Goal: Task Accomplishment & Management: Use online tool/utility

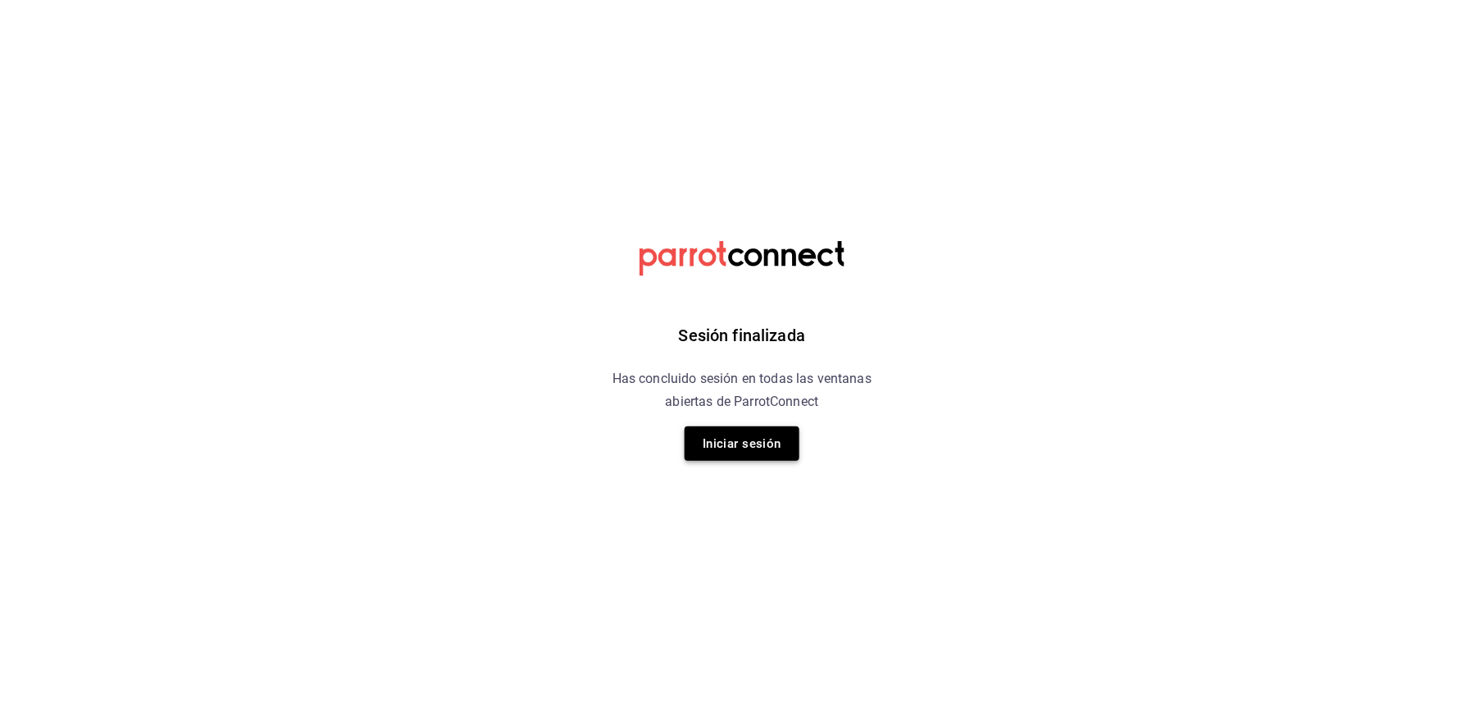
click at [728, 430] on button "Iniciar sesión" at bounding box center [741, 443] width 115 height 34
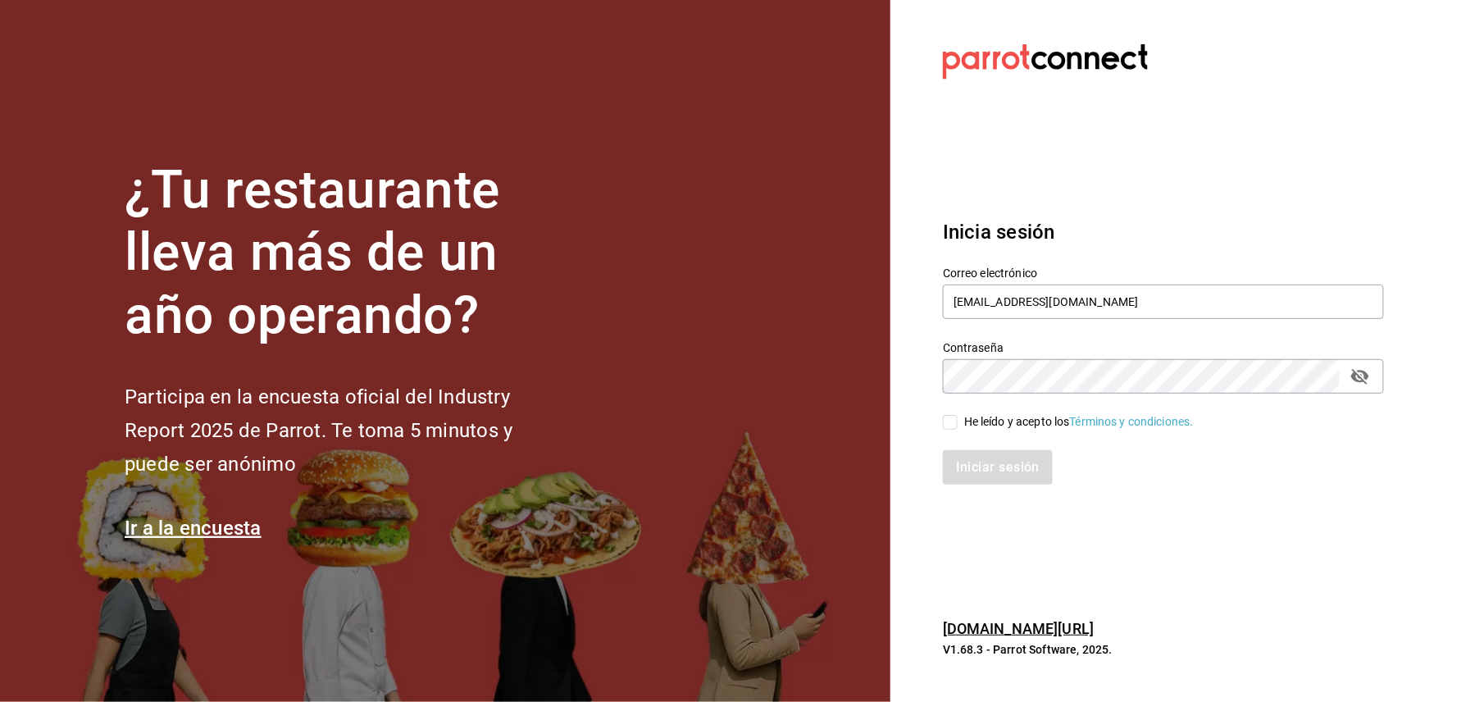
click at [967, 431] on div "Iniciar sesión" at bounding box center [1153, 457] width 461 height 54
click at [955, 430] on div "Iniciar sesión" at bounding box center [1153, 457] width 461 height 54
click at [951, 436] on div "Iniciar sesión" at bounding box center [1153, 457] width 461 height 54
click at [951, 423] on input "He leído y acepto los Términos y condiciones." at bounding box center [950, 422] width 15 height 15
checkbox input "true"
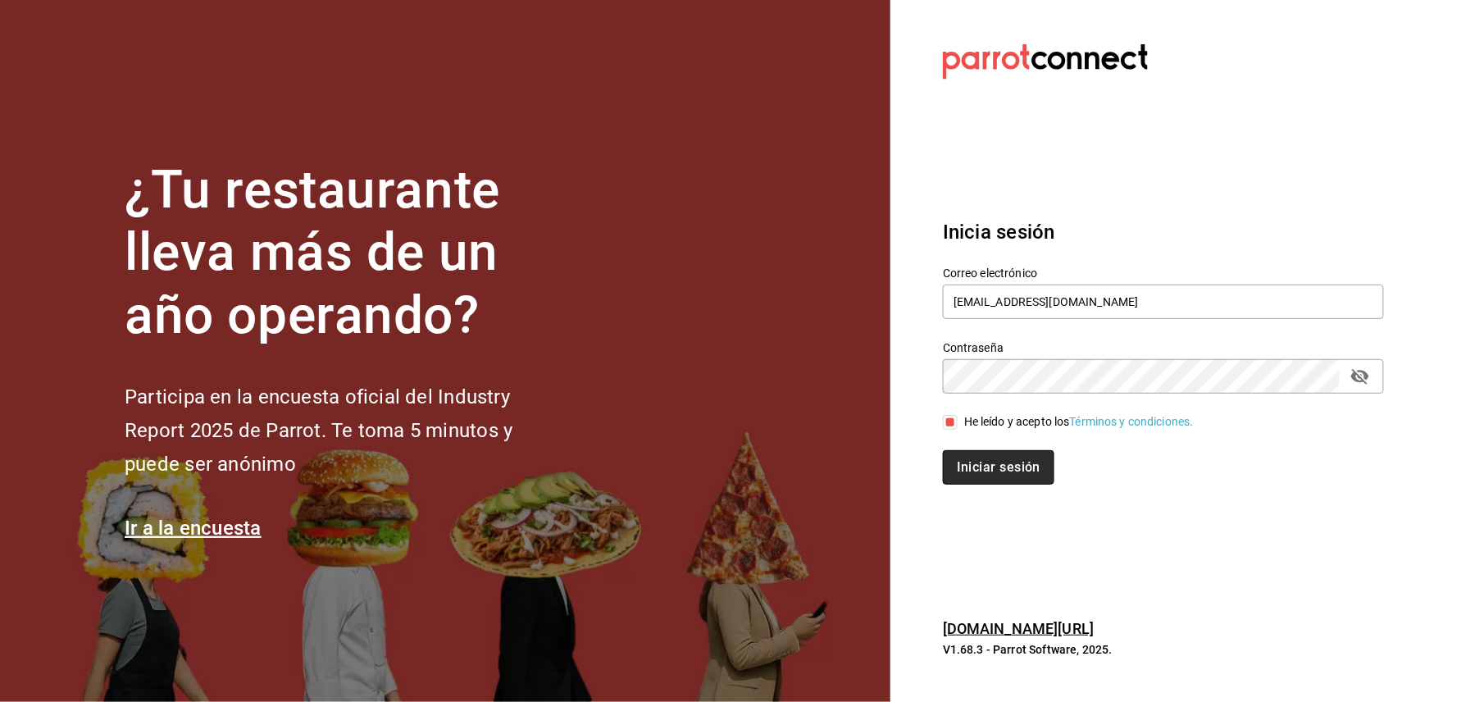
click at [965, 473] on button "Iniciar sesión" at bounding box center [998, 467] width 111 height 34
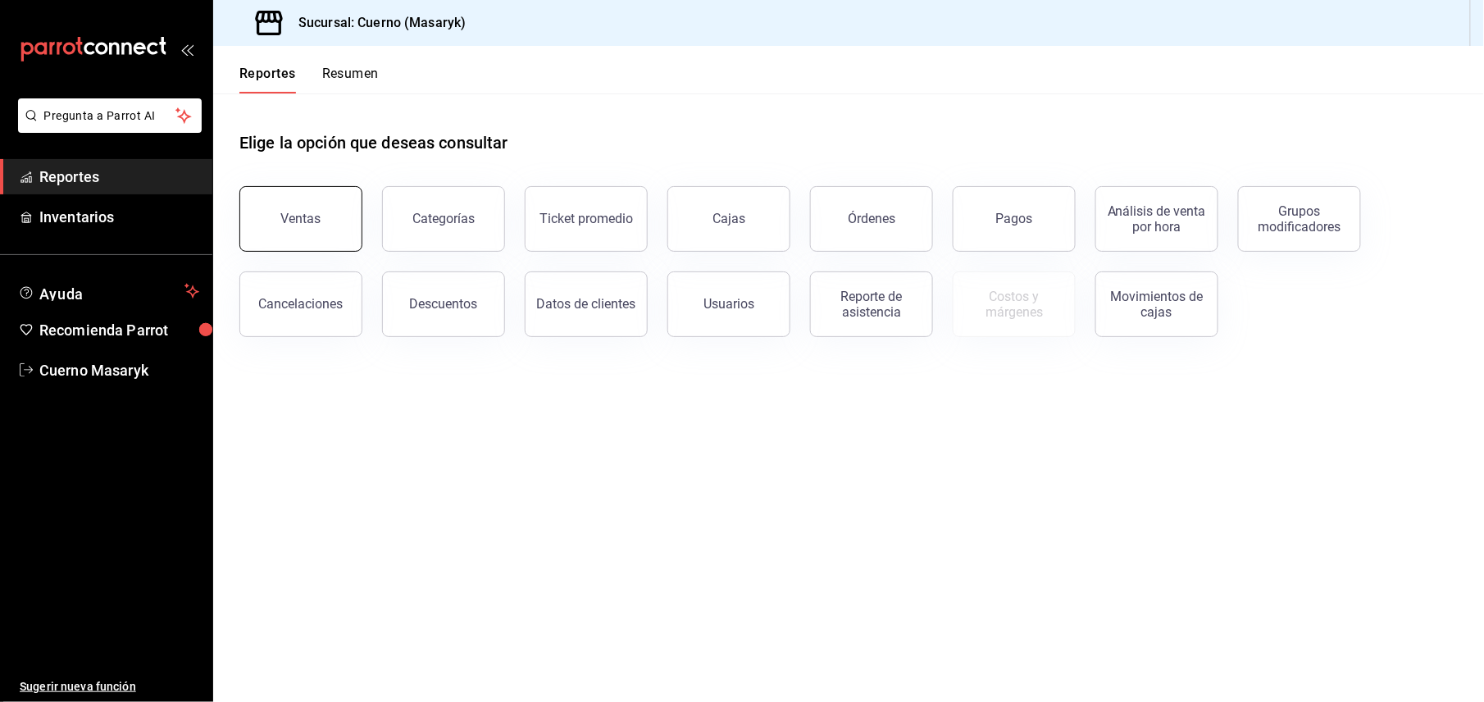
click at [339, 231] on button "Ventas" at bounding box center [300, 219] width 123 height 66
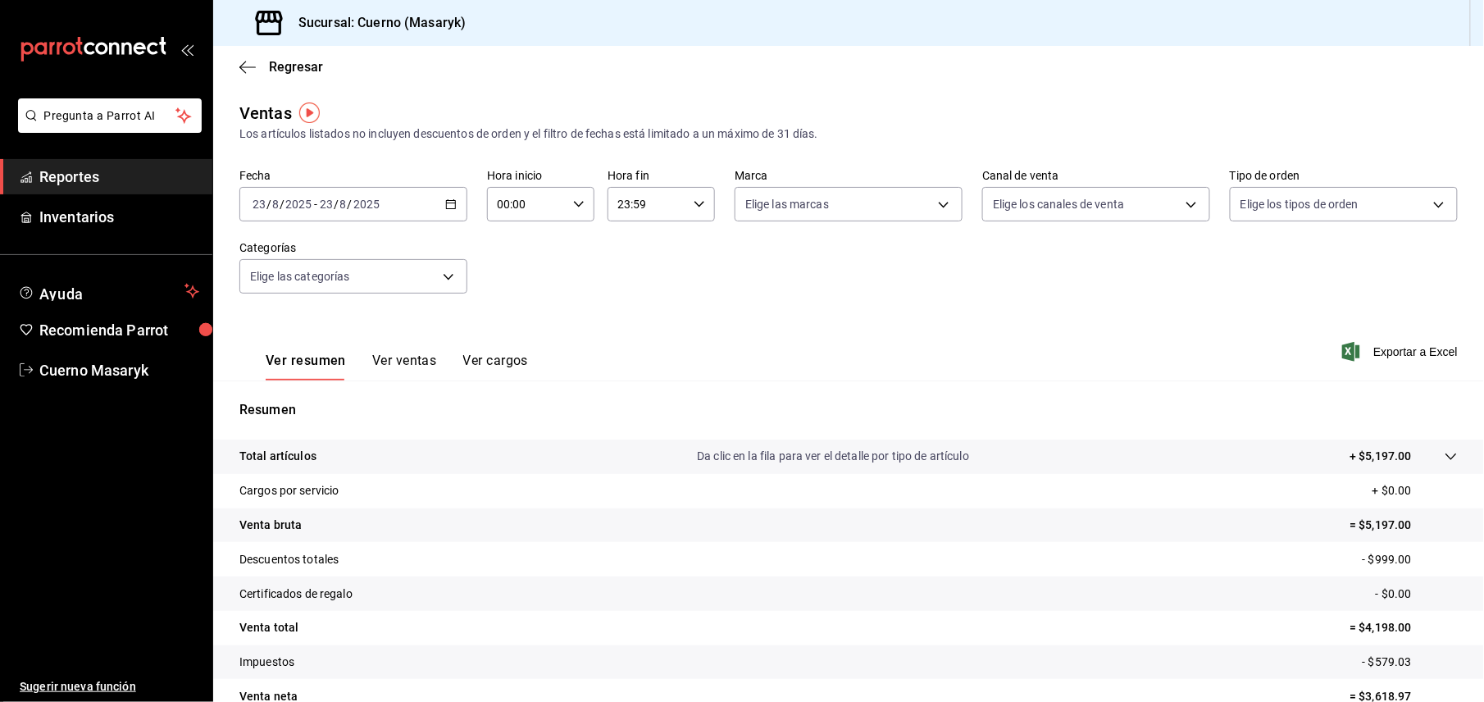
click at [445, 202] on icon "button" at bounding box center [450, 203] width 11 height 11
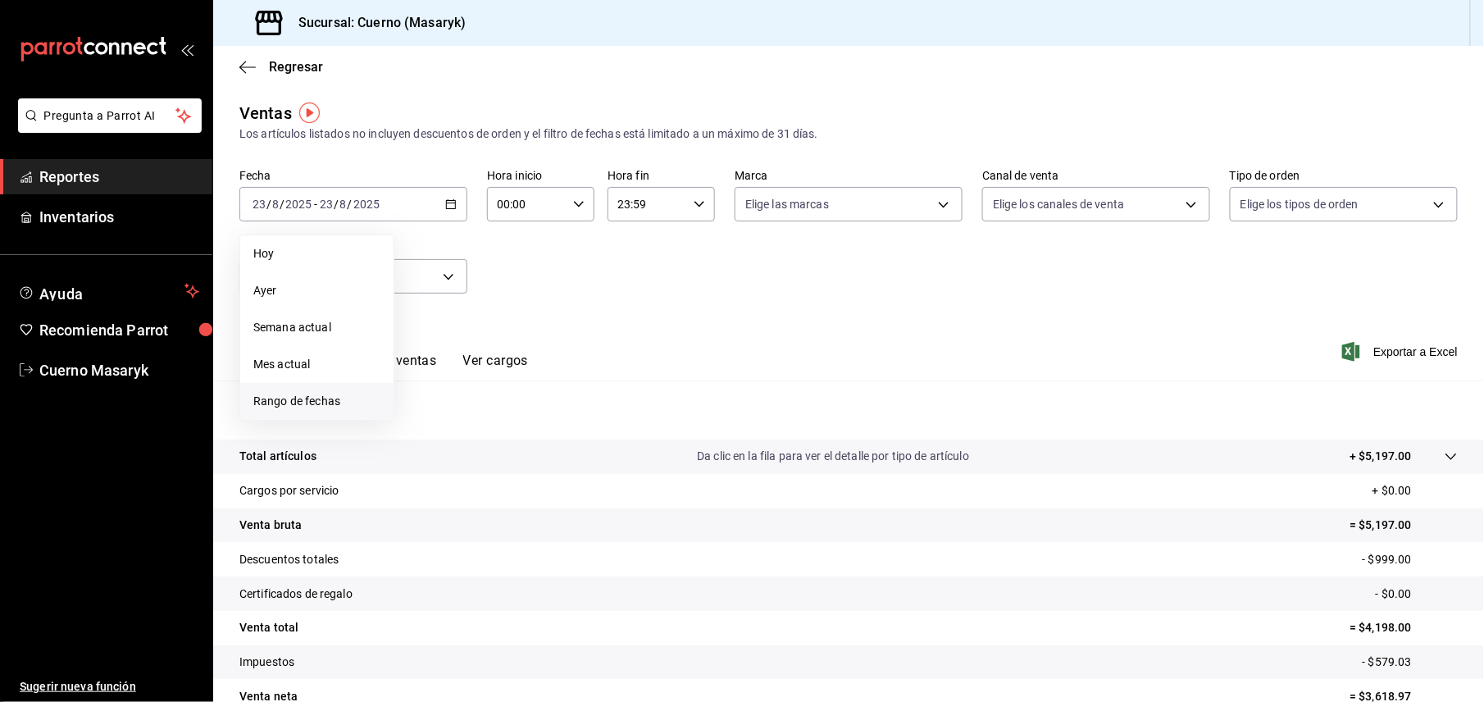
click at [316, 403] on span "Rango de fechas" at bounding box center [316, 401] width 127 height 17
click at [424, 426] on abbr "18" at bounding box center [428, 421] width 11 height 11
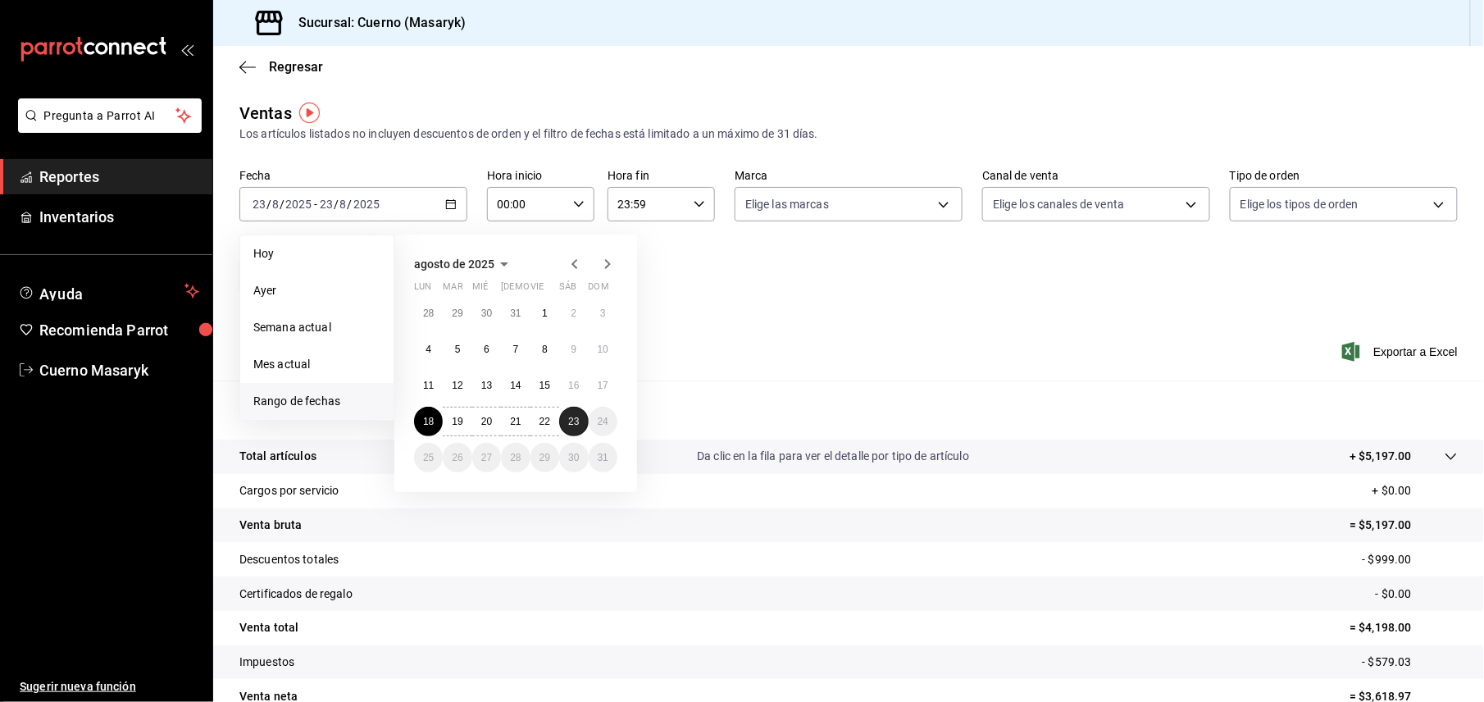
click at [584, 421] on button "23" at bounding box center [573, 422] width 29 height 30
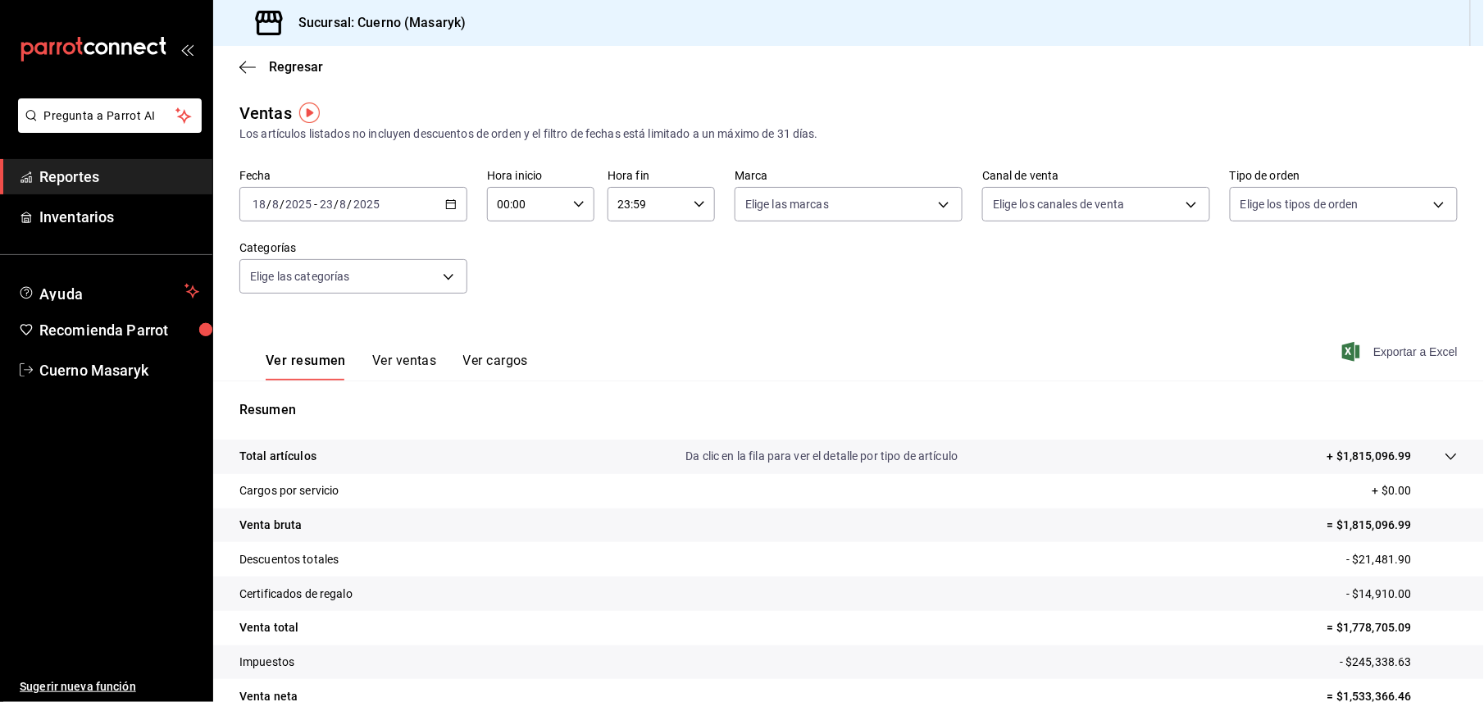
click at [1358, 342] on span "Exportar a Excel" at bounding box center [1401, 352] width 112 height 20
drag, startPoint x: 107, startPoint y: 179, endPoint x: 141, endPoint y: 179, distance: 34.4
click at [107, 179] on span "Reportes" at bounding box center [119, 177] width 160 height 22
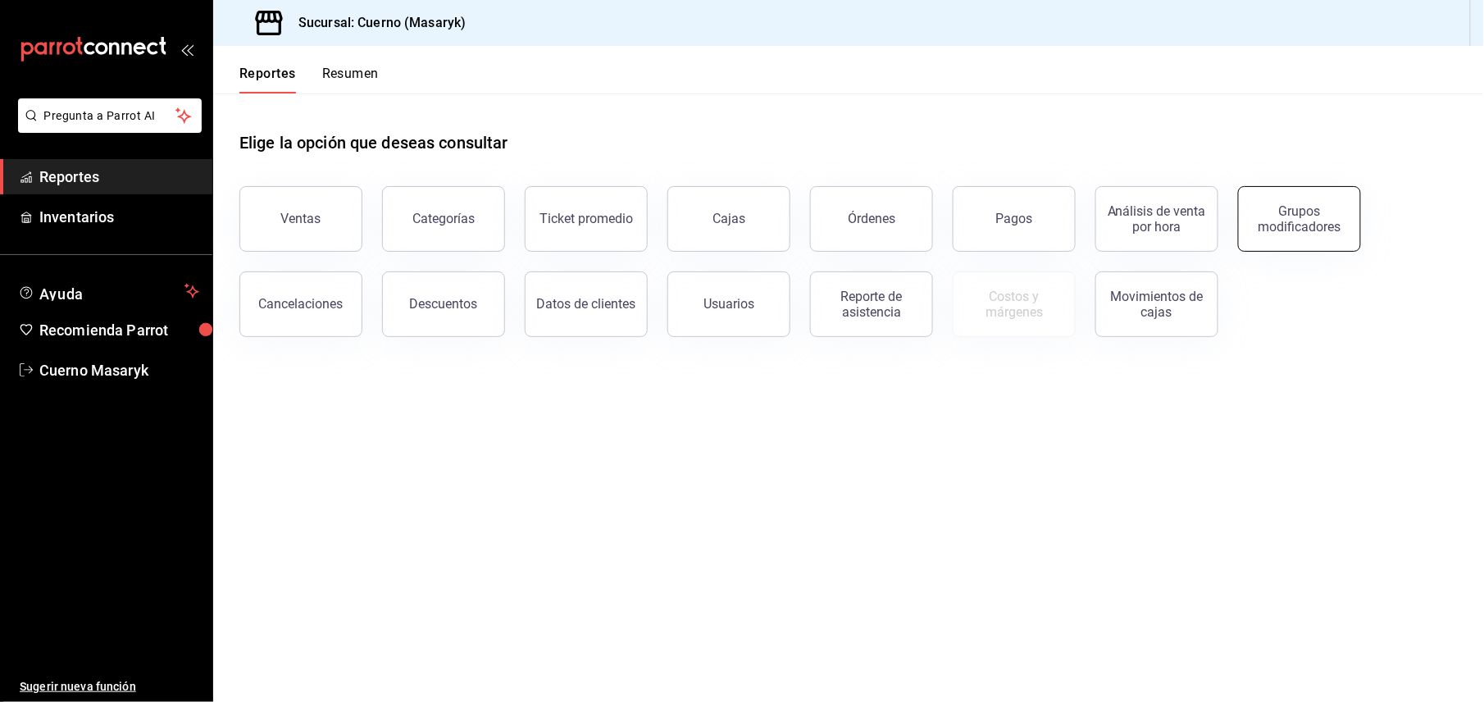
click at [1312, 205] on div "Grupos modificadores" at bounding box center [1299, 218] width 102 height 31
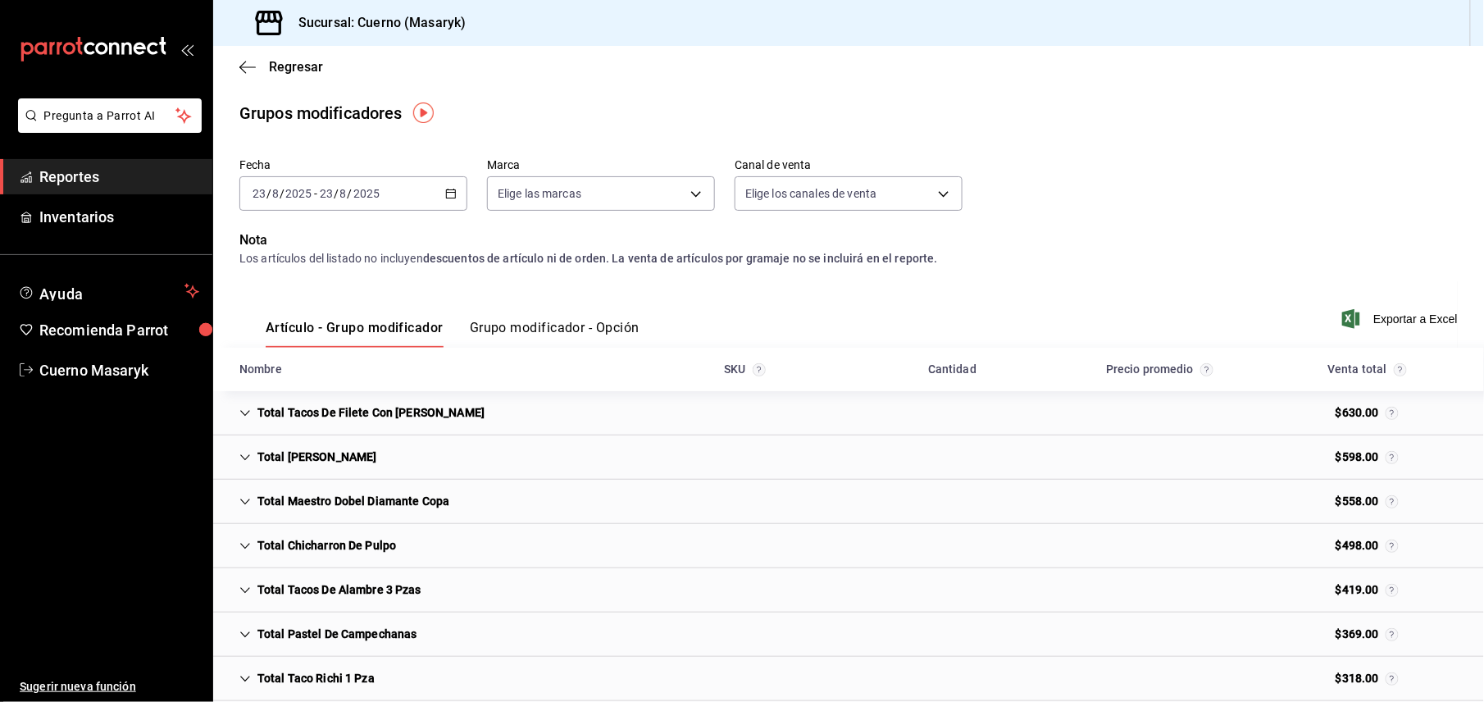
click at [581, 323] on button "Grupo modificador - Opción" at bounding box center [555, 334] width 170 height 28
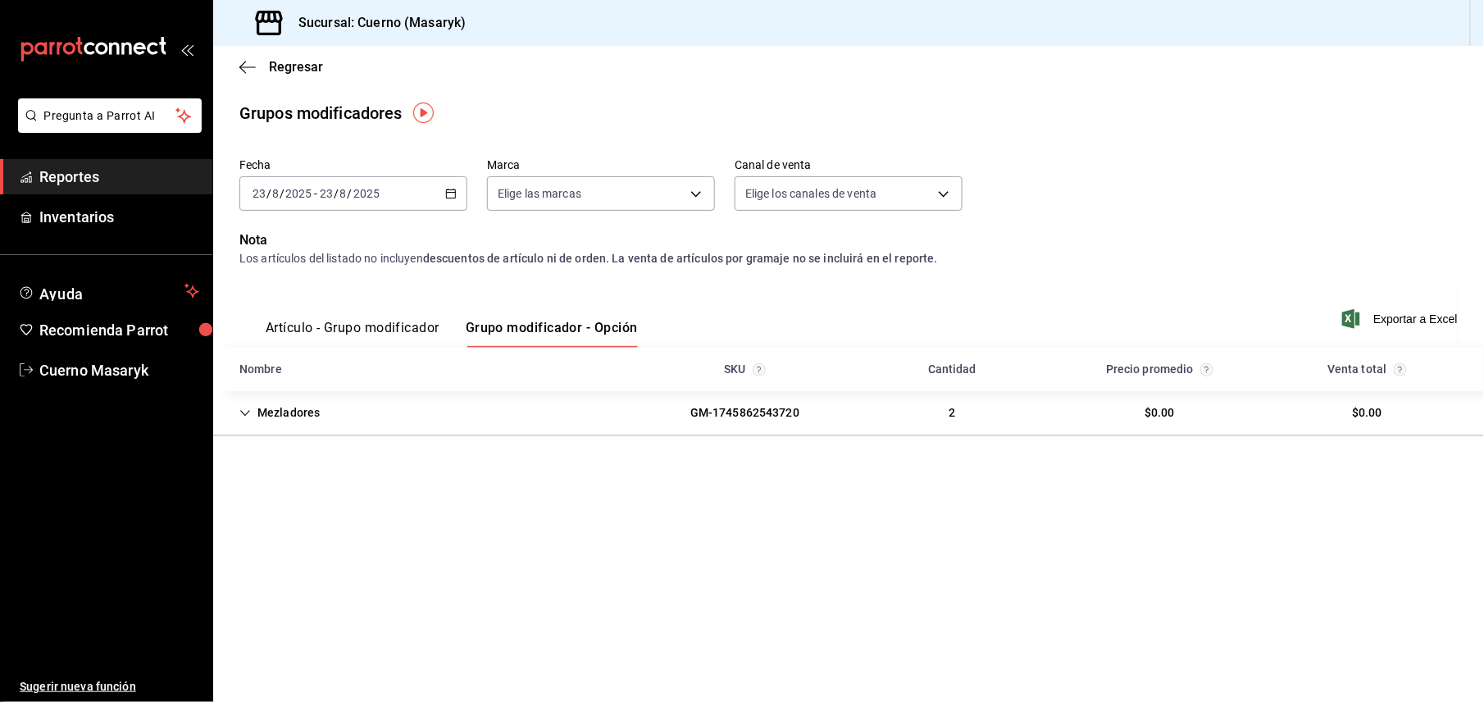
click at [447, 190] on icon "button" at bounding box center [450, 193] width 11 height 11
click at [293, 379] on li "Rango de fechas" at bounding box center [316, 390] width 153 height 37
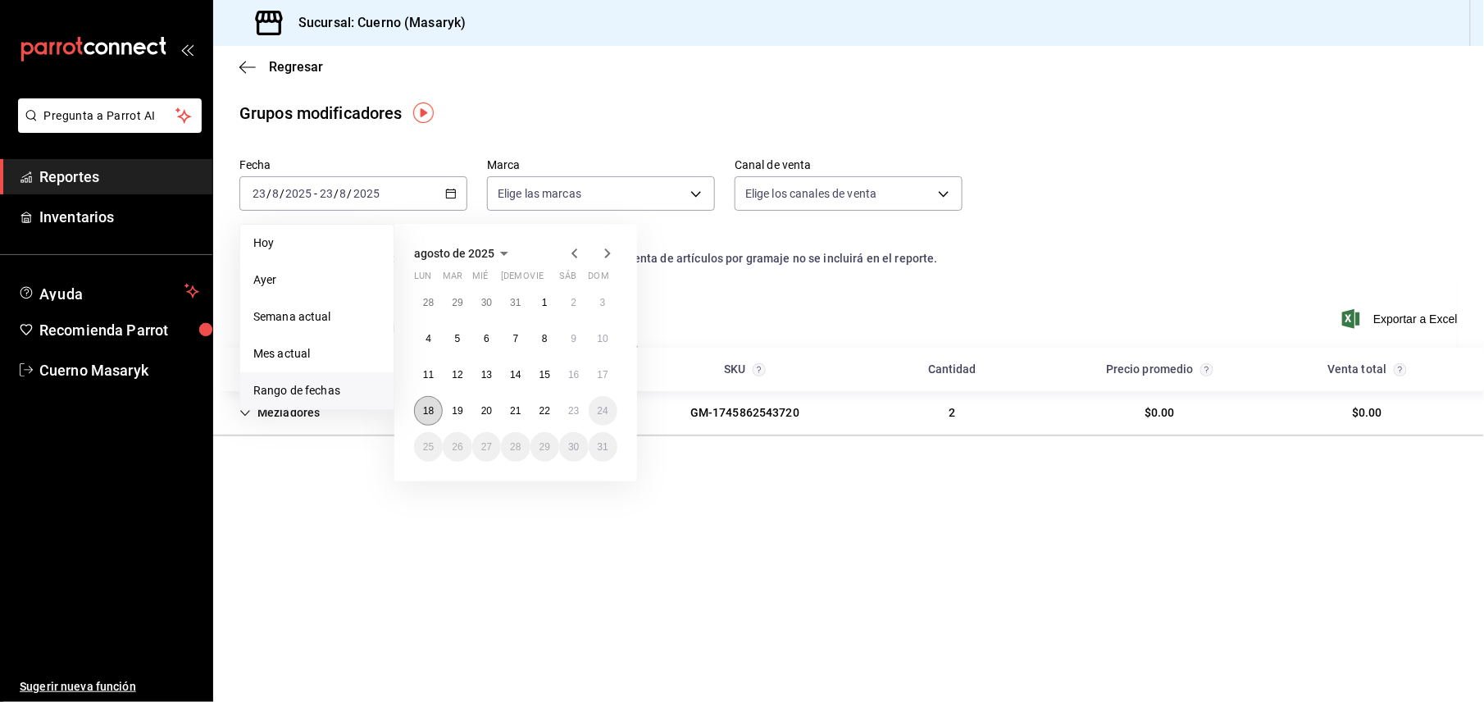
click at [428, 412] on abbr "18" at bounding box center [428, 410] width 11 height 11
click at [546, 412] on abbr "22" at bounding box center [544, 410] width 11 height 11
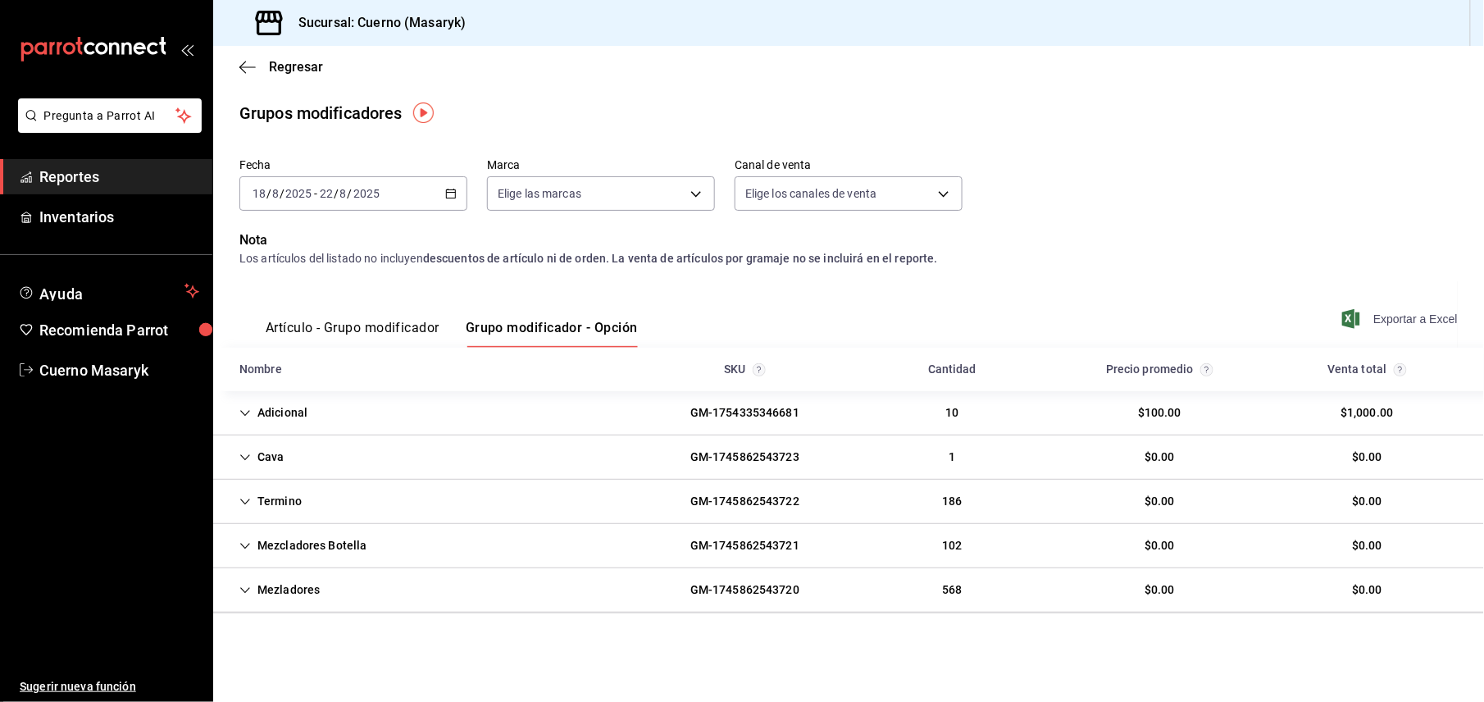
click at [1380, 323] on span "Exportar a Excel" at bounding box center [1401, 319] width 112 height 20
